Goal: Check status: Check status

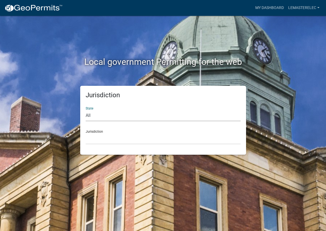
select select "[US_STATE]"
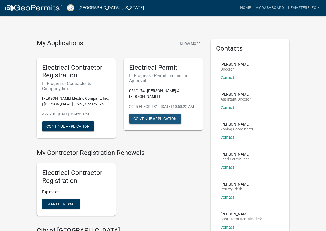
click at [169, 123] on button "Continue Application" at bounding box center [155, 119] width 52 height 10
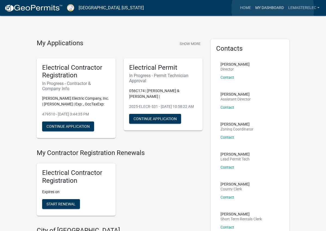
click at [273, 9] on link "My Dashboard" at bounding box center [269, 8] width 33 height 10
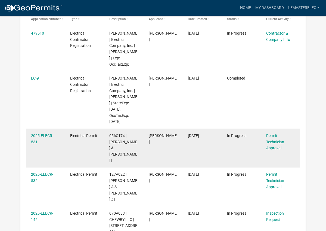
scroll to position [120, 0]
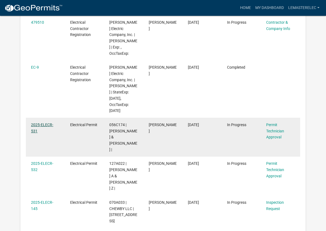
click at [46, 123] on link "2025-ELECR-531" at bounding box center [42, 127] width 22 height 11
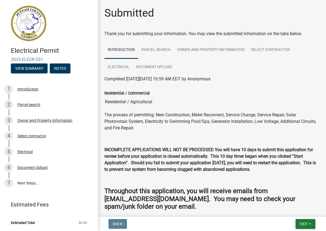
click at [295, 75] on ul "Introduction Parcel search Owner and Property Information Select contractor Ele…" at bounding box center [211, 58] width 215 height 34
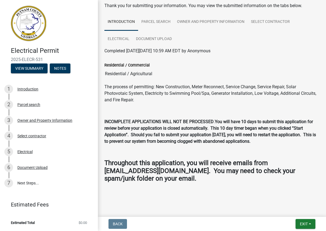
scroll to position [34, 0]
click at [267, 62] on div "Residential / Commercial" at bounding box center [211, 65] width 215 height 7
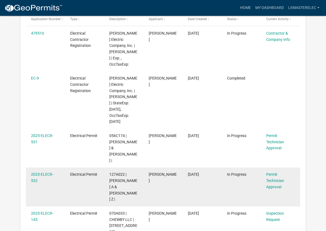
scroll to position [120, 0]
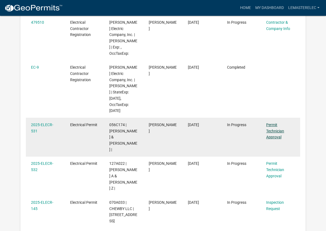
click at [272, 129] on link "Permit Technician Approval" at bounding box center [275, 130] width 18 height 17
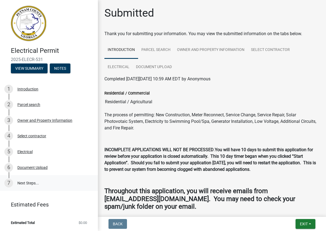
click at [37, 186] on link "7 Next Steps..." at bounding box center [49, 183] width 98 height 16
click at [298, 78] on div "Completed [DATE][DATE] 10:59 AM EDT by Anonymous" at bounding box center [211, 79] width 215 height 7
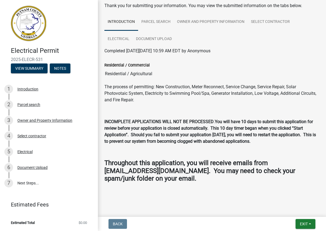
scroll to position [34, 0]
click at [297, 222] on button "Exit" at bounding box center [306, 224] width 20 height 10
click at [293, 209] on button "Save & Exit" at bounding box center [294, 209] width 44 height 13
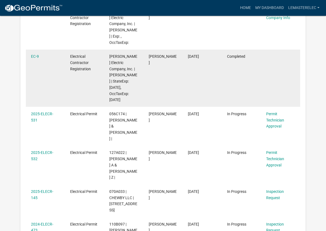
scroll to position [141, 0]
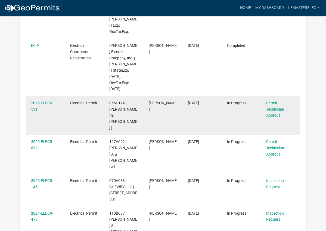
click at [58, 103] on div "2025-ELECR-531" at bounding box center [45, 106] width 29 height 13
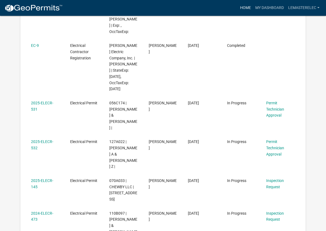
click at [245, 8] on link "Home" at bounding box center [245, 8] width 15 height 10
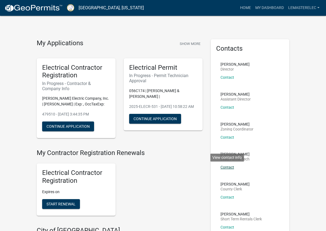
click at [224, 166] on link "Contact" at bounding box center [228, 167] width 14 height 4
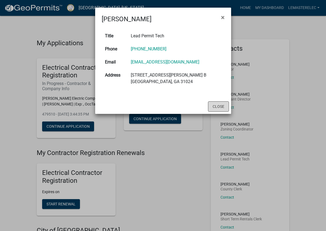
click at [220, 108] on button "Close" at bounding box center [218, 106] width 21 height 10
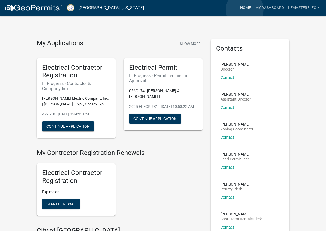
click at [245, 10] on link "Home" at bounding box center [245, 8] width 15 height 10
click at [245, 9] on link "Home" at bounding box center [245, 8] width 15 height 10
click at [258, 7] on link "My Dashboard" at bounding box center [269, 8] width 33 height 10
